Goal: Information Seeking & Learning: Learn about a topic

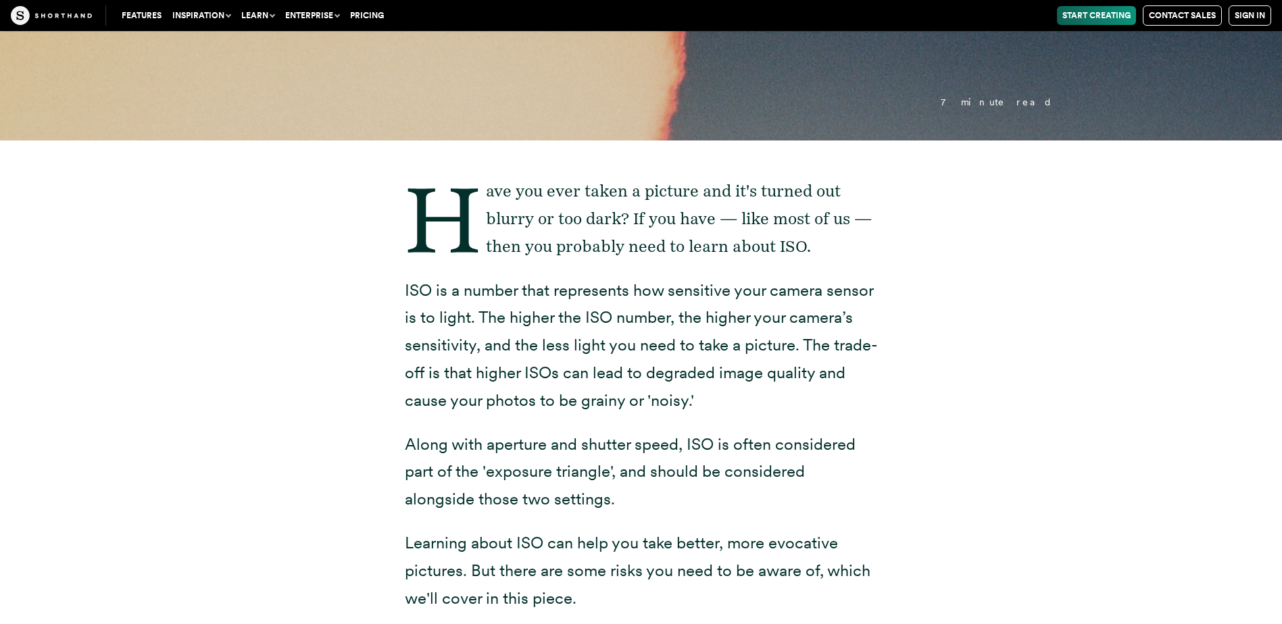
scroll to position [338, 0]
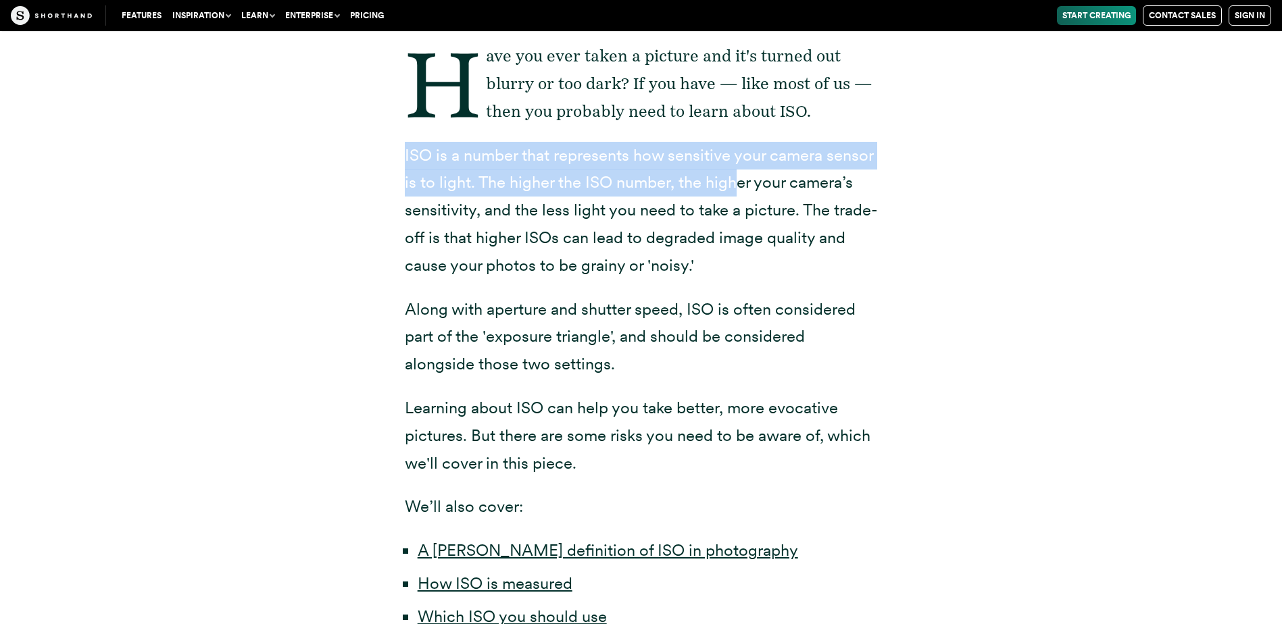
drag, startPoint x: 397, startPoint y: 145, endPoint x: 739, endPoint y: 172, distance: 343.0
click at [739, 172] on div "Have you ever taken a picture and it's turned out blurry or too dark? If you ha…" at bounding box center [641, 443] width 527 height 877
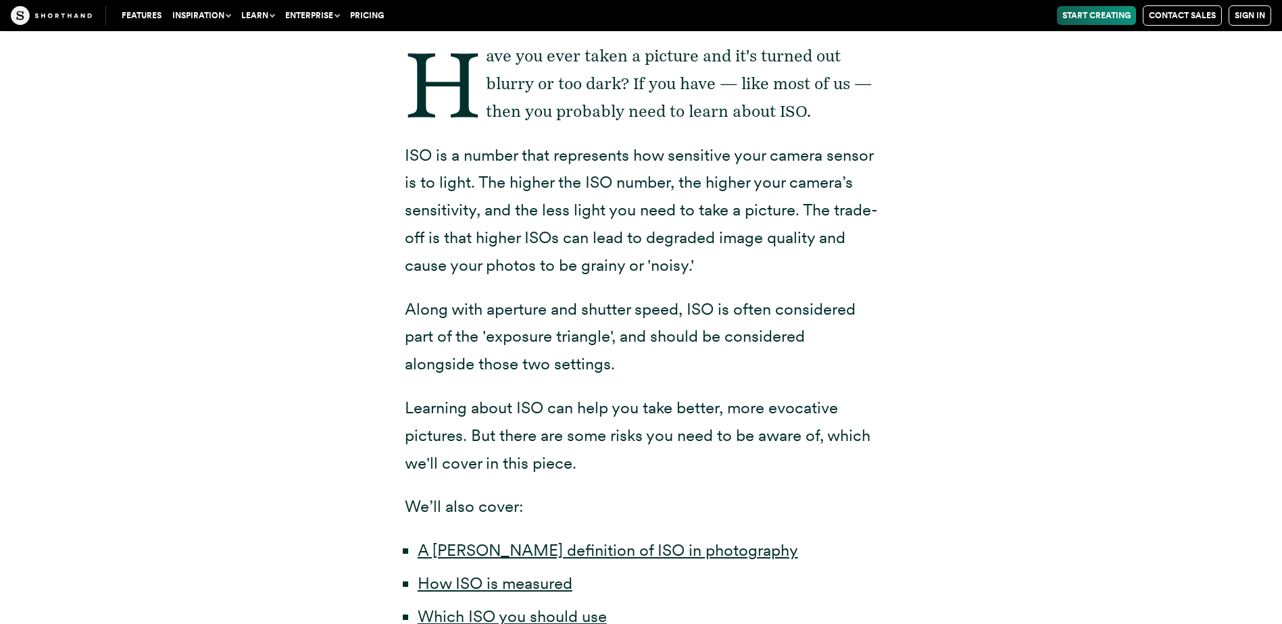
click at [833, 239] on p "ISO is a number that represents how sensitive your camera sensor is to light. T…" at bounding box center [641, 211] width 473 height 138
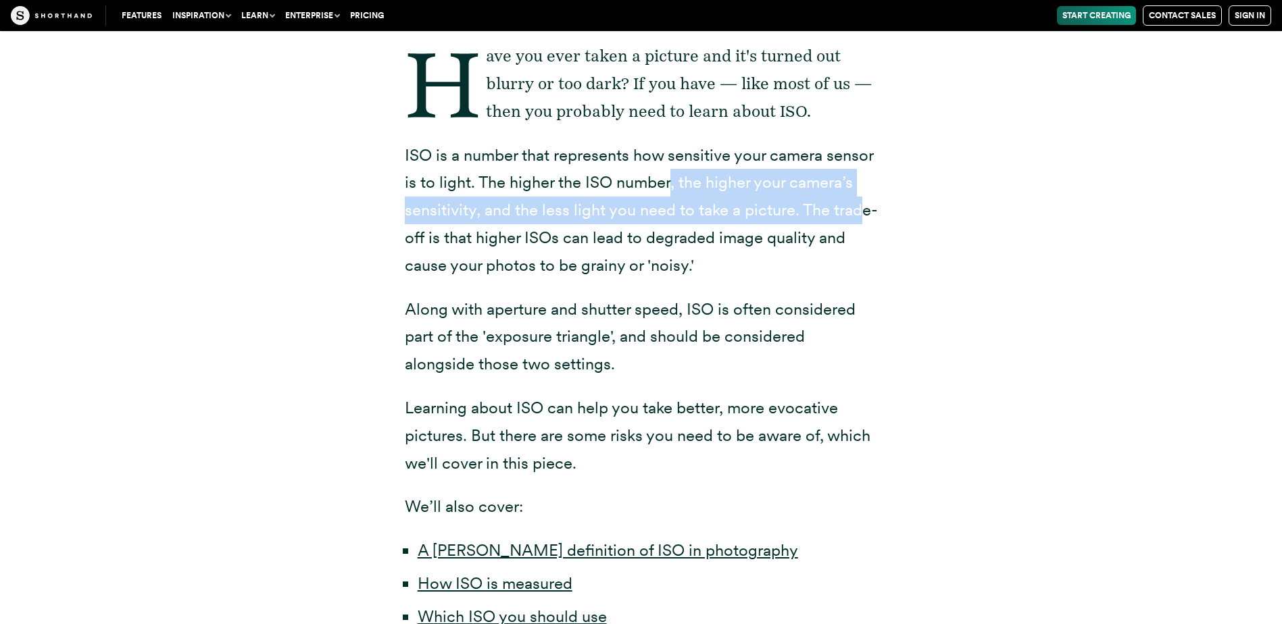
drag, startPoint x: 672, startPoint y: 184, endPoint x: 860, endPoint y: 222, distance: 191.5
click at [860, 222] on p "ISO is a number that represents how sensitive your camera sensor is to light. T…" at bounding box center [641, 211] width 473 height 138
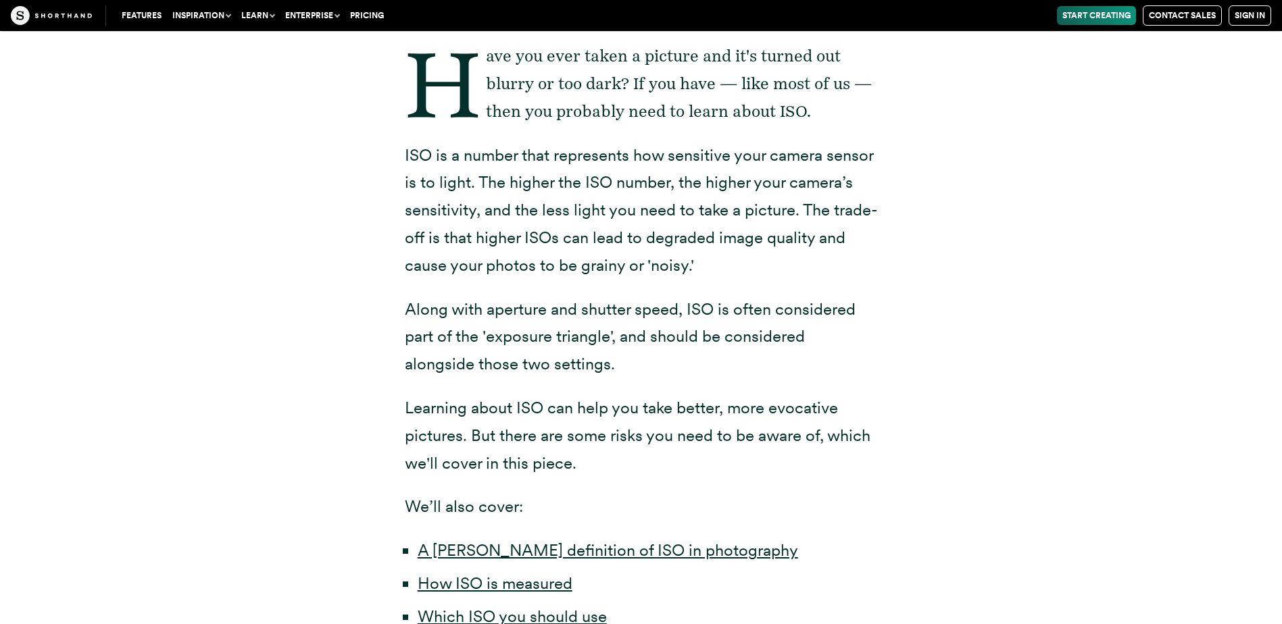
click at [804, 233] on p "ISO is a number that represents how sensitive your camera sensor is to light. T…" at bounding box center [641, 211] width 473 height 138
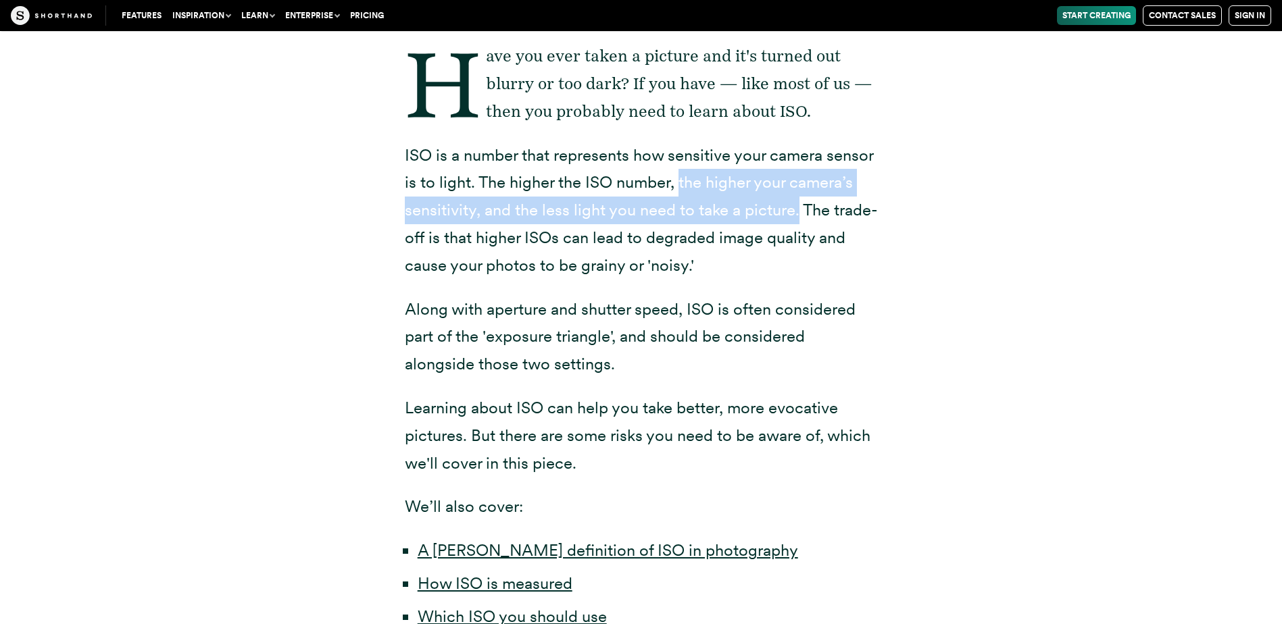
drag, startPoint x: 677, startPoint y: 179, endPoint x: 798, endPoint y: 218, distance: 127.2
click at [798, 218] on p "ISO is a number that represents how sensitive your camera sensor is to light. T…" at bounding box center [641, 211] width 473 height 138
copy p "the higher your camera’s sensitivity, and the less light you need to take a pic…"
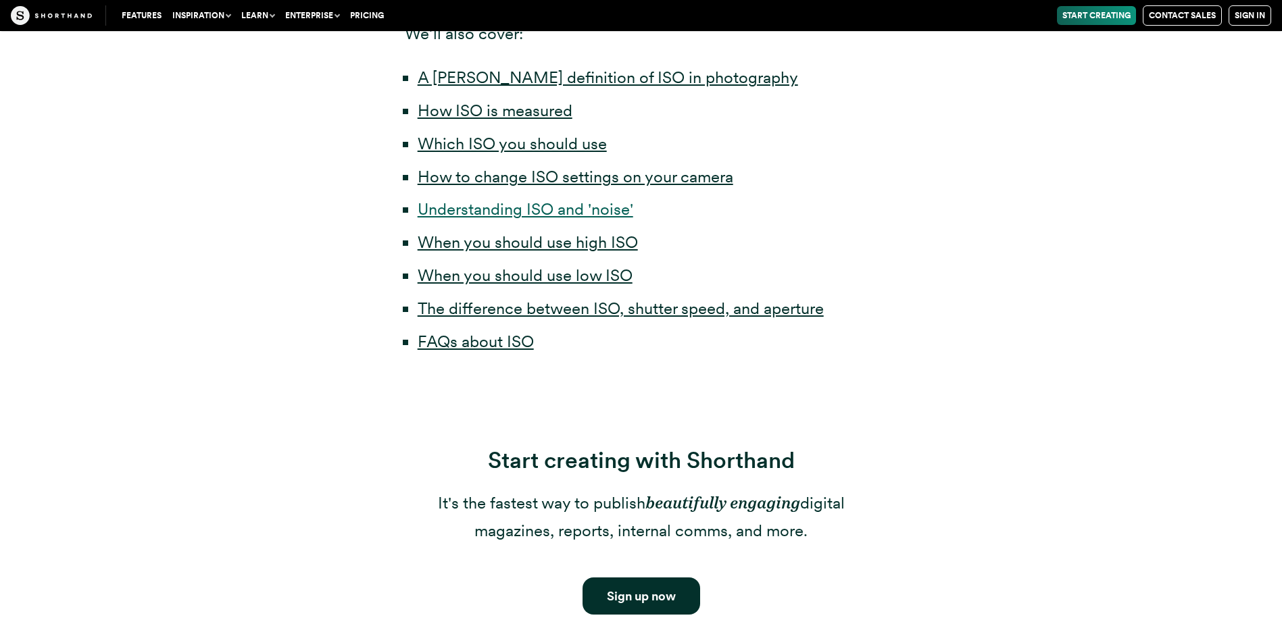
scroll to position [743, 0]
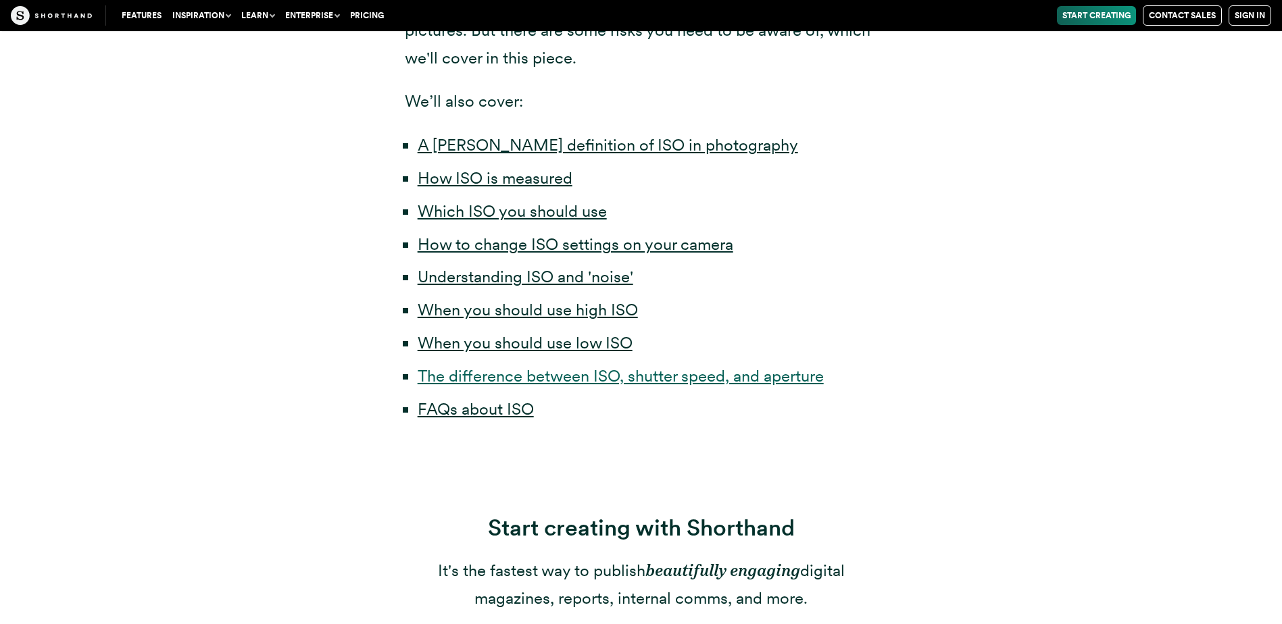
click at [451, 379] on link "The difference between ISO, shutter speed, and aperture" at bounding box center [621, 376] width 406 height 20
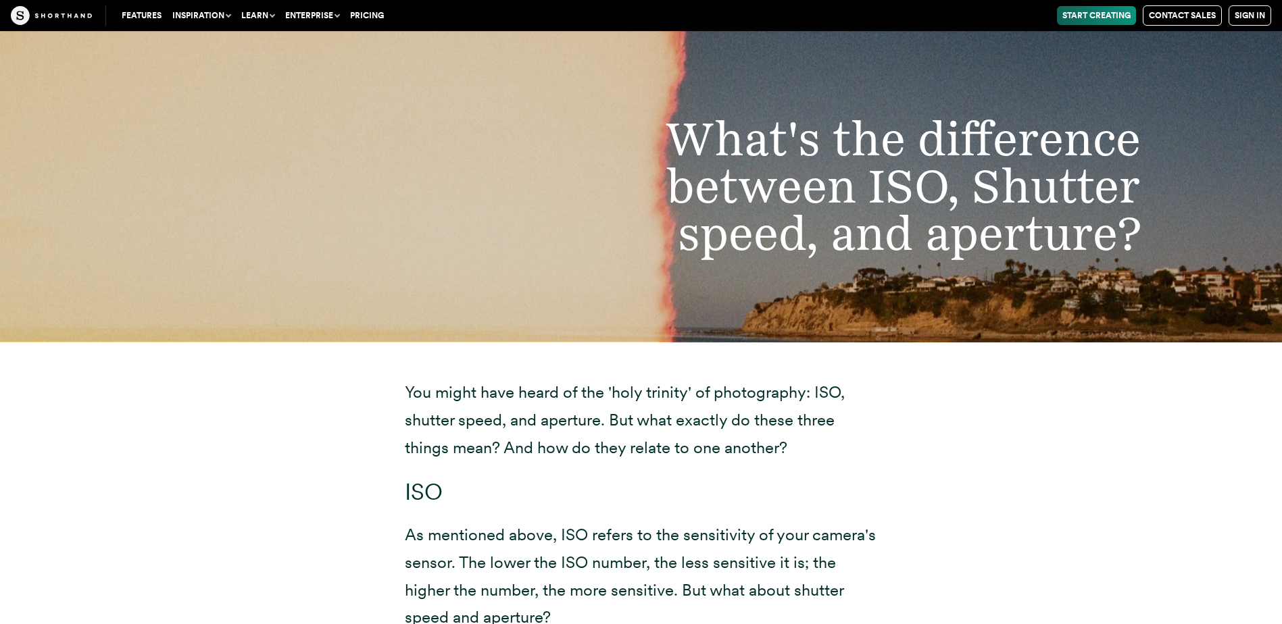
scroll to position [8624, 0]
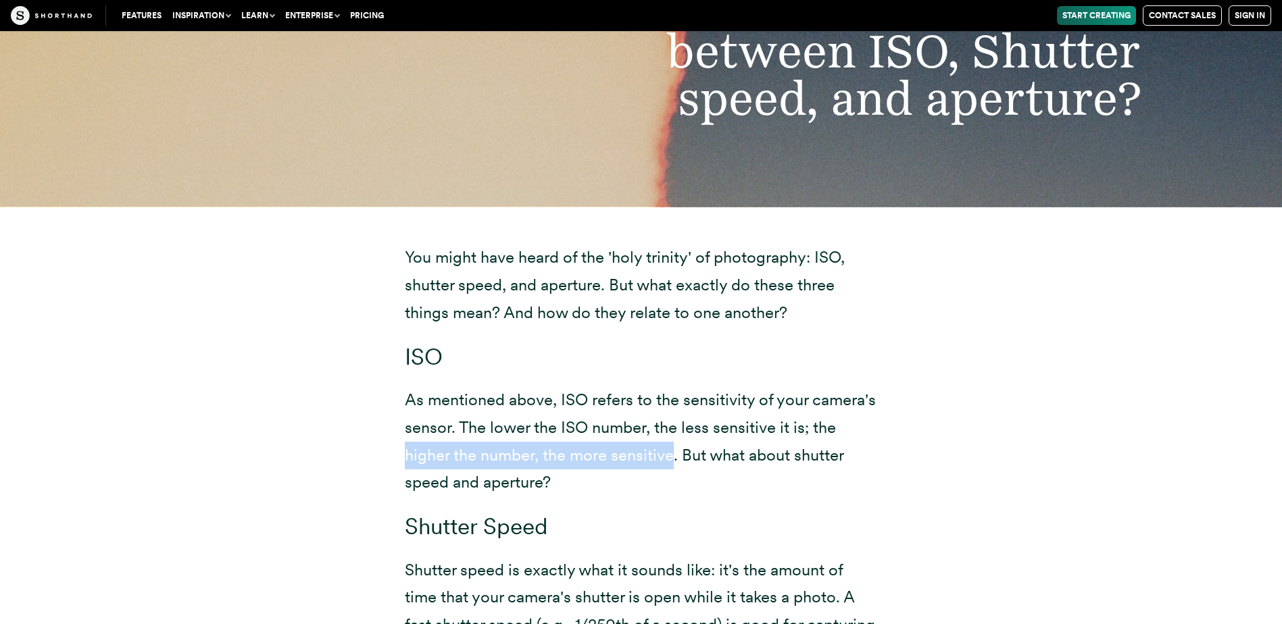
drag, startPoint x: 405, startPoint y: 456, endPoint x: 673, endPoint y: 468, distance: 268.5
click at [673, 468] on p "As mentioned above, ISO refers to the sensitivity of your camera's sensor. The …" at bounding box center [641, 442] width 473 height 110
copy p "higher the number, the more sensitive"
